Goal: Task Accomplishment & Management: Manage account settings

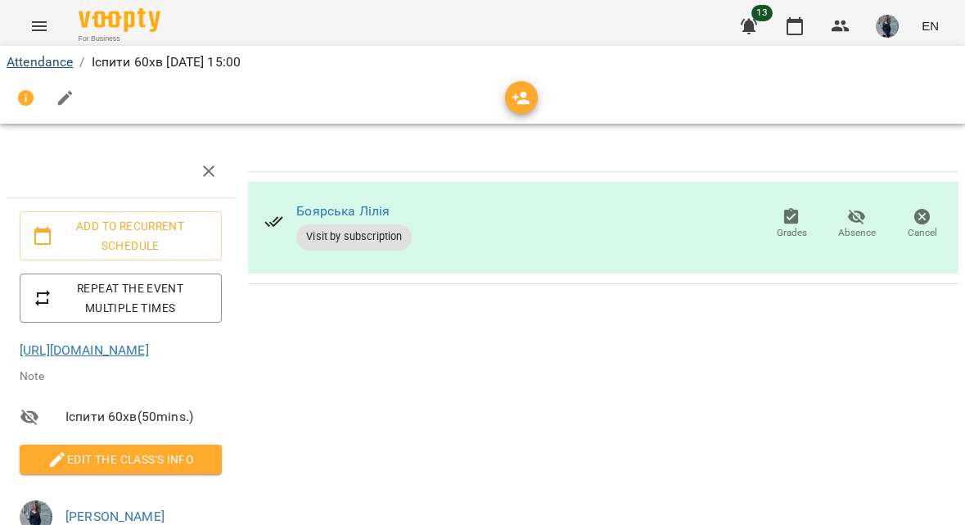
scroll to position [21, 0]
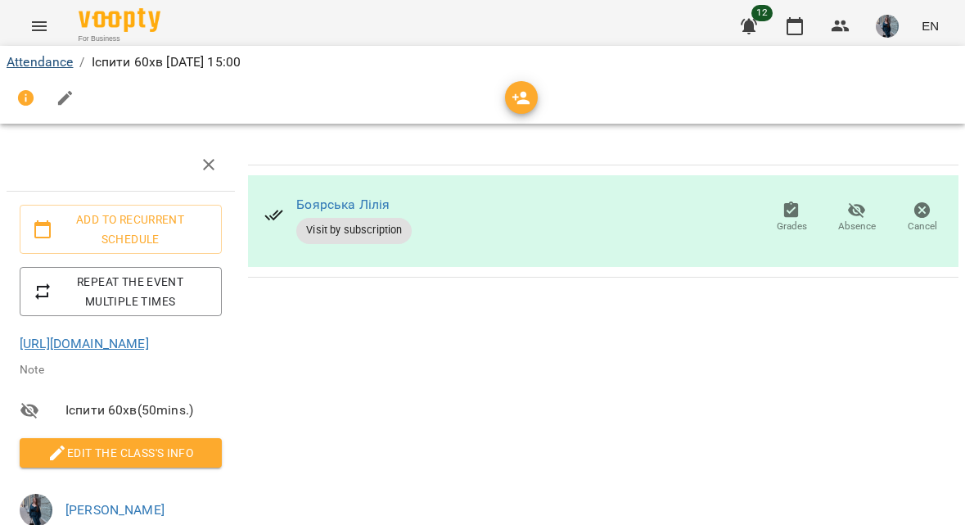
click at [55, 61] on link "Attendance" at bounding box center [40, 62] width 66 height 16
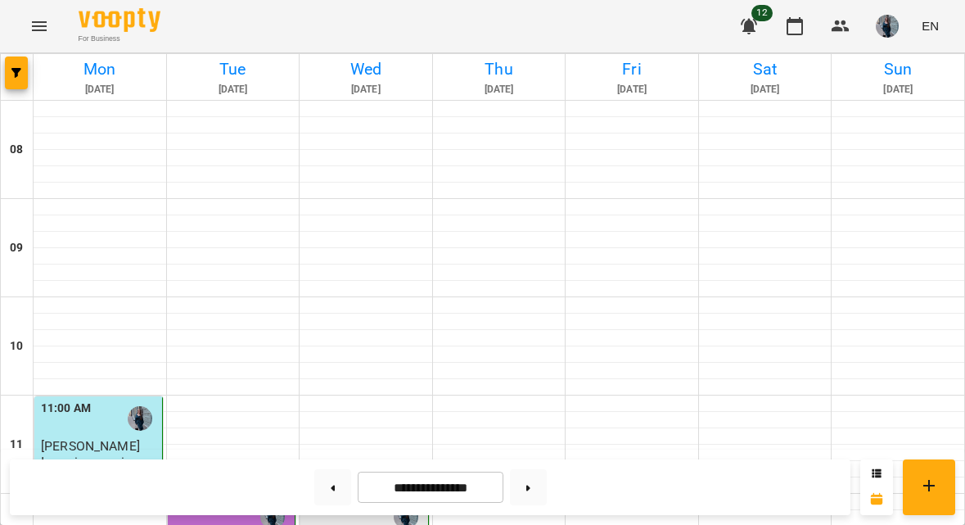
scroll to position [652, 0]
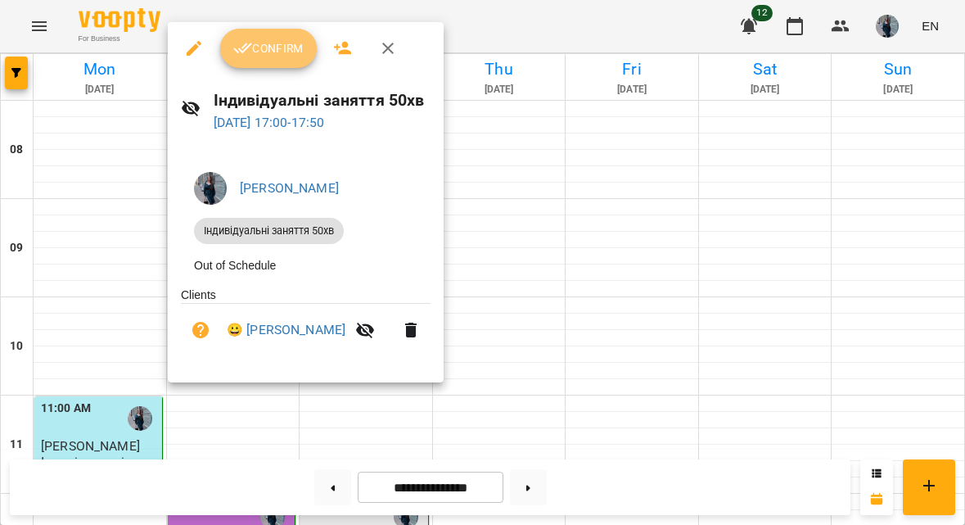
click at [275, 40] on span "Confirm" at bounding box center [268, 48] width 70 height 20
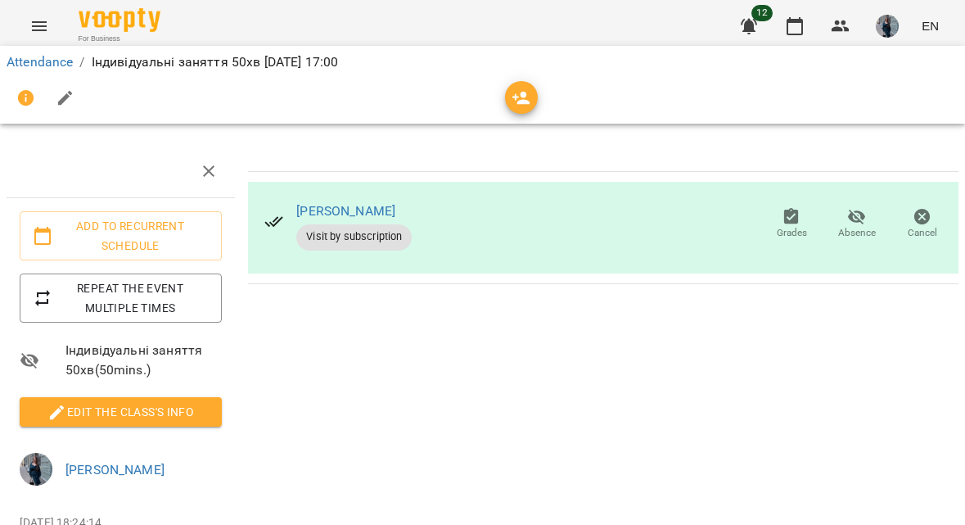
click at [88, 417] on span "Edit the class's Info" at bounding box center [121, 412] width 176 height 20
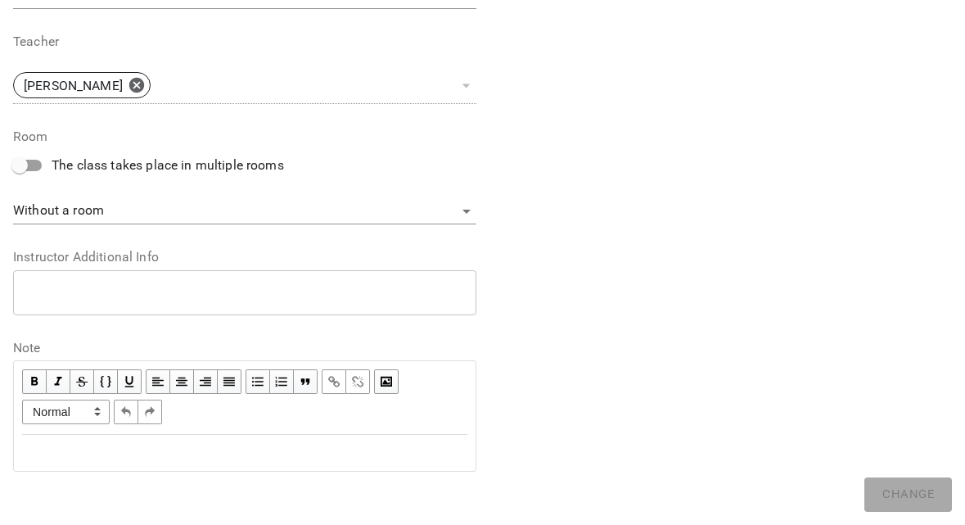
scroll to position [603, 0]
click at [121, 445] on div "Edit text" at bounding box center [244, 454] width 445 height 20
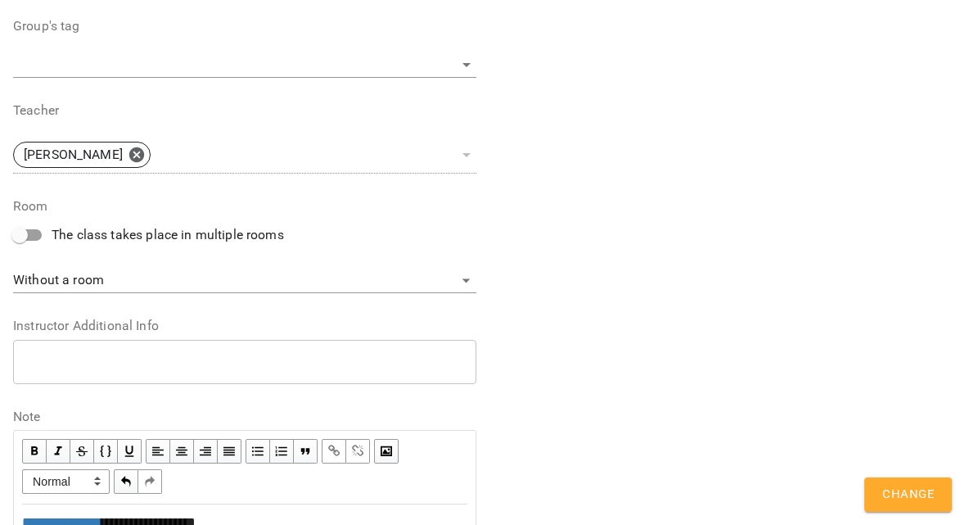
click at [875, 492] on button "Change" at bounding box center [909, 494] width 88 height 34
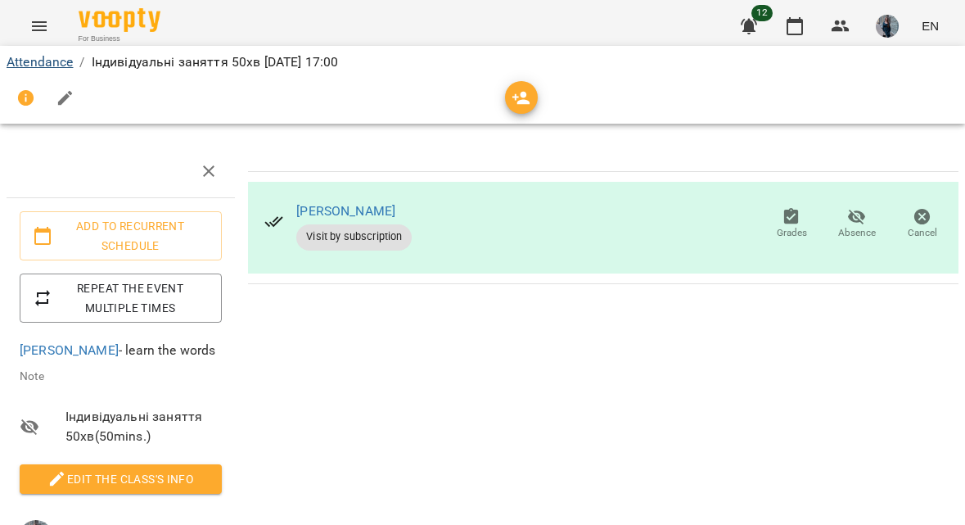
click at [48, 57] on link "Attendance" at bounding box center [40, 62] width 66 height 16
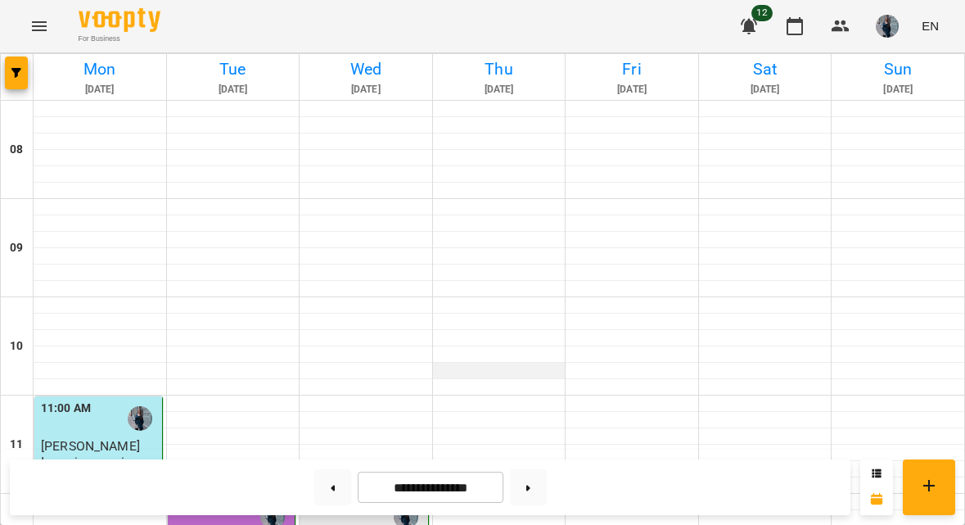
scroll to position [762, 0]
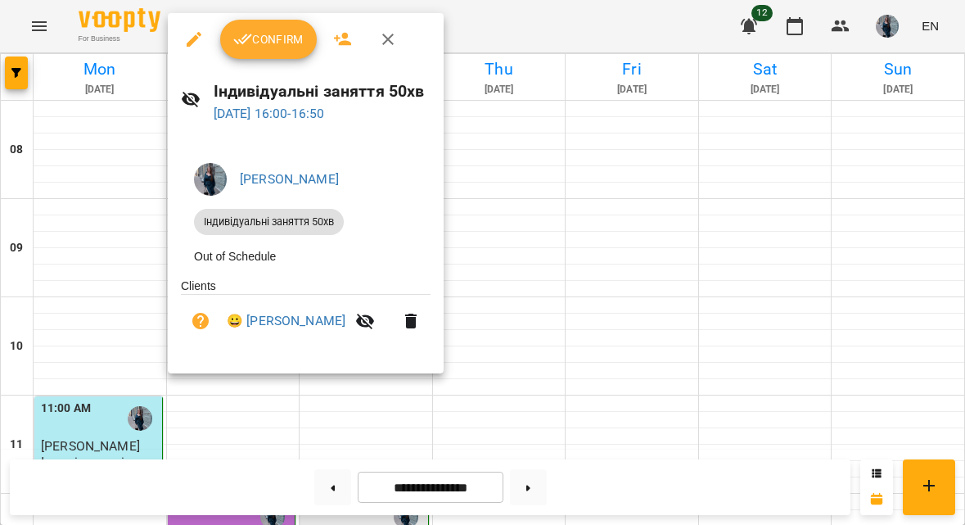
click at [267, 43] on span "Confirm" at bounding box center [268, 39] width 70 height 20
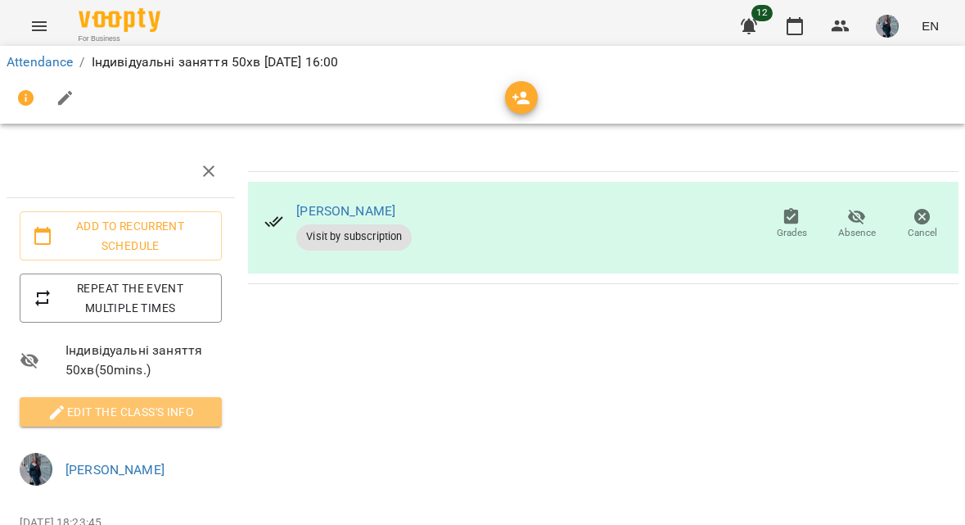
click at [143, 411] on span "Edit the class's Info" at bounding box center [121, 412] width 176 height 20
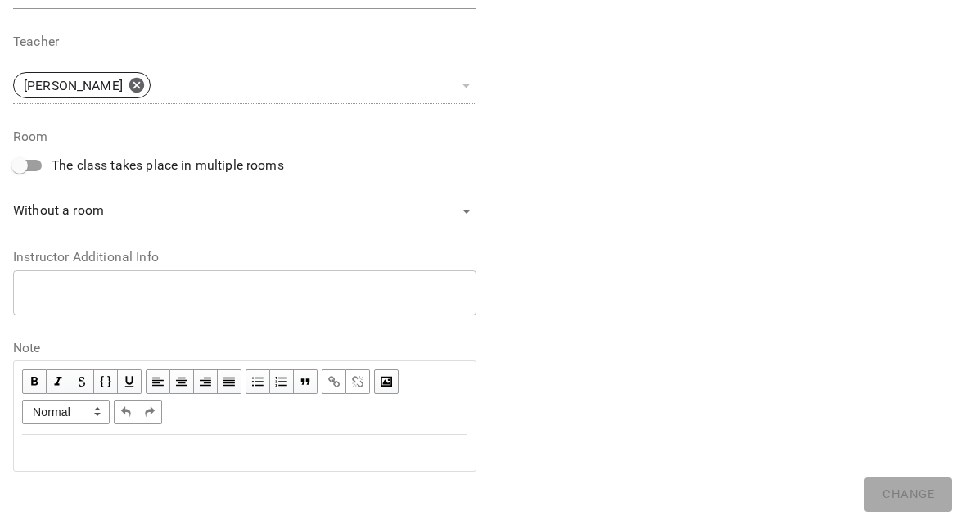
click at [122, 445] on div "Edit text" at bounding box center [244, 453] width 445 height 20
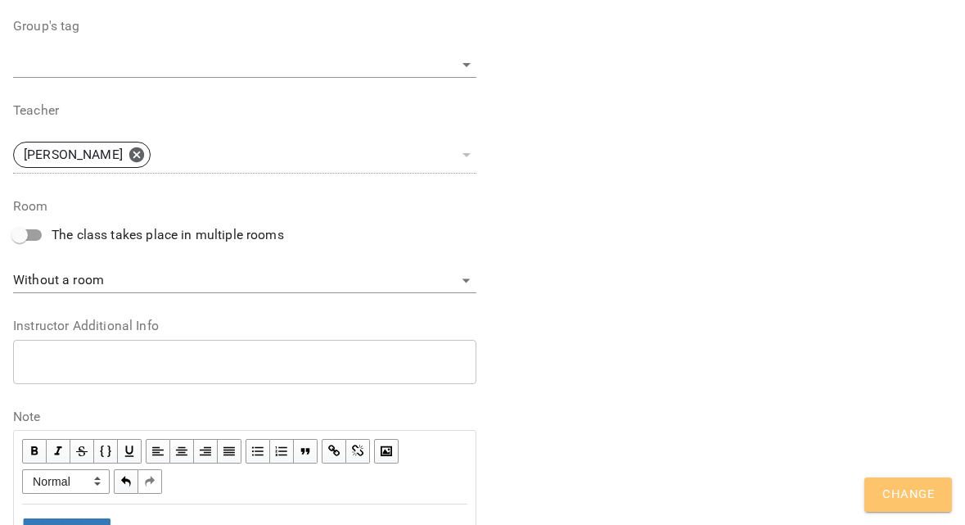
click at [892, 504] on span "Change" at bounding box center [909, 494] width 52 height 21
